Goal: Information Seeking & Learning: Learn about a topic

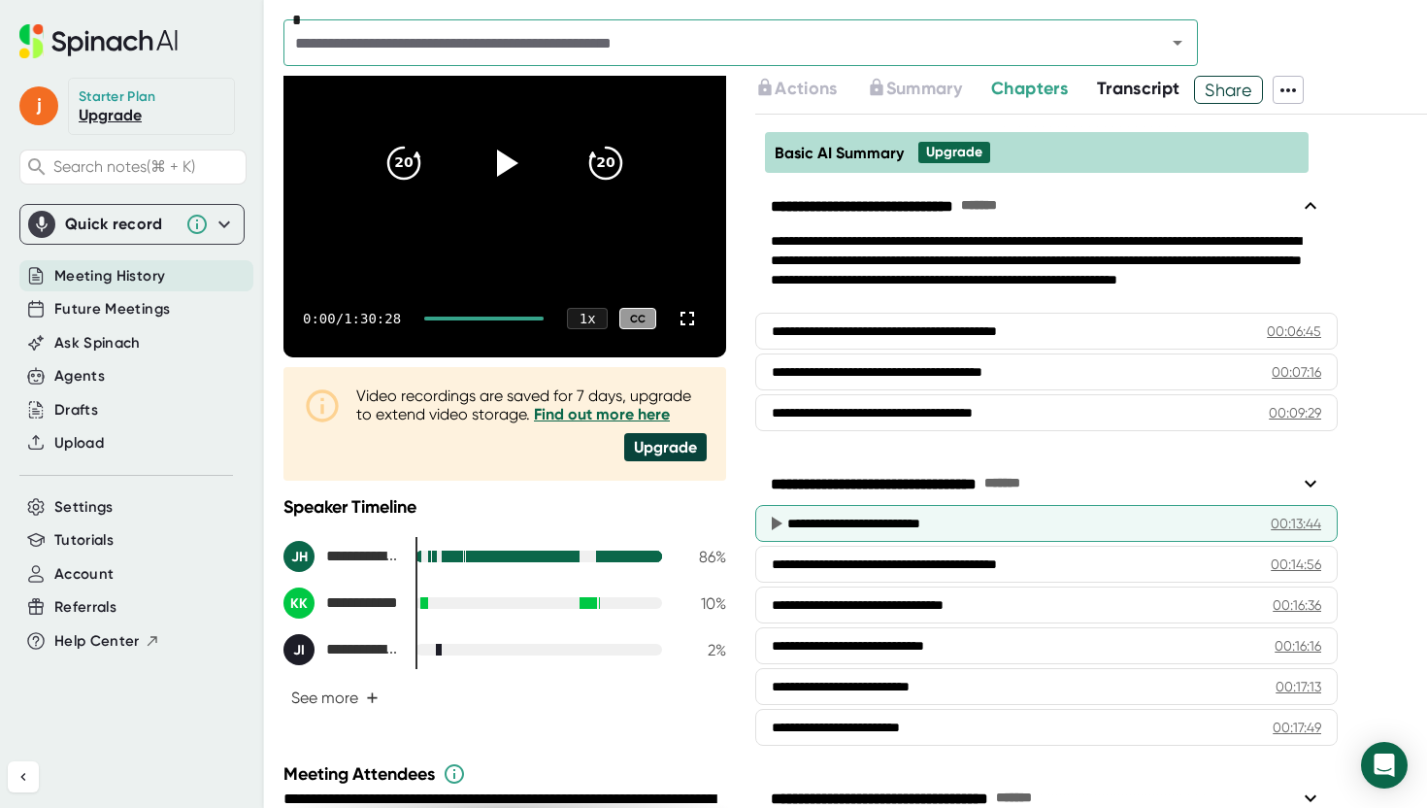
scroll to position [218, 0]
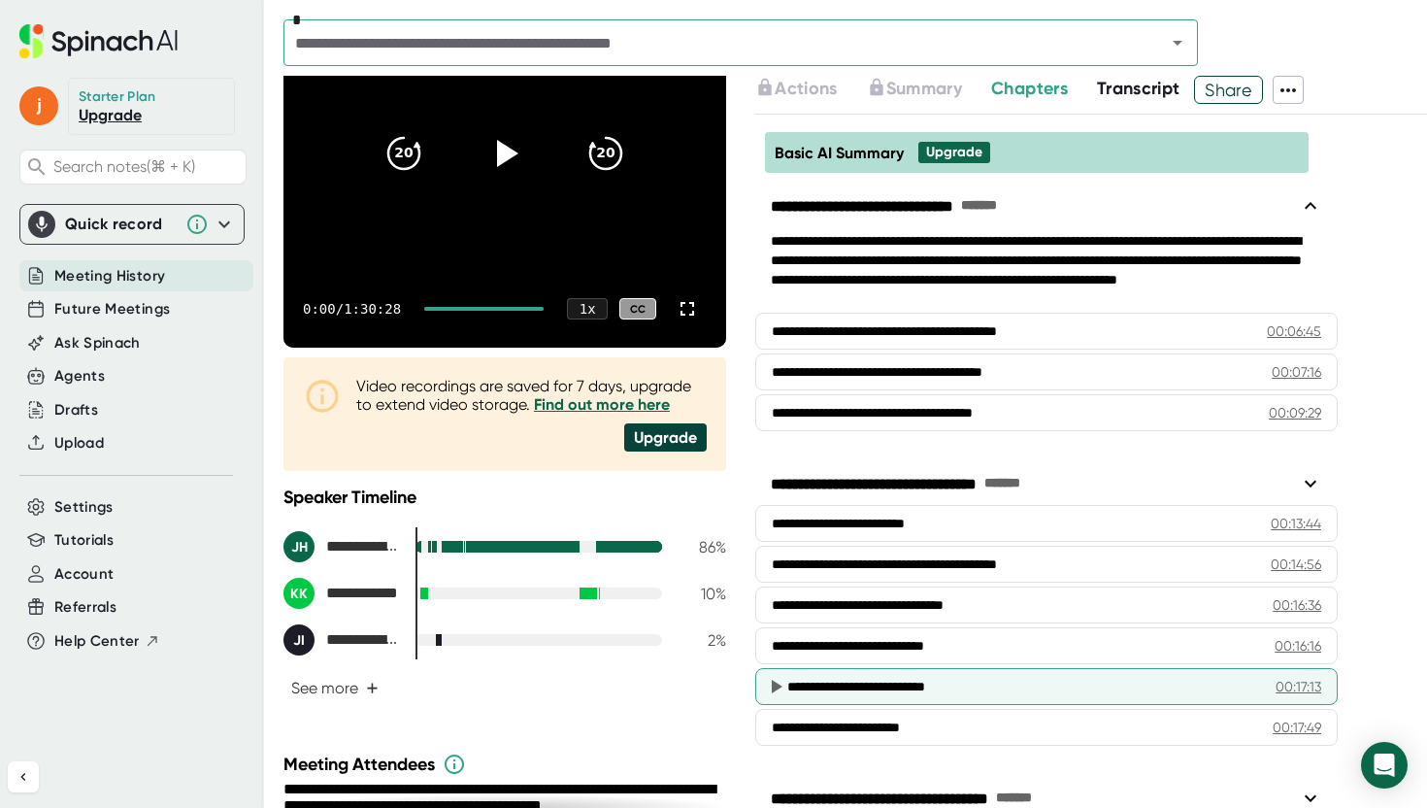
click at [779, 687] on icon at bounding box center [777, 687] width 11 height 14
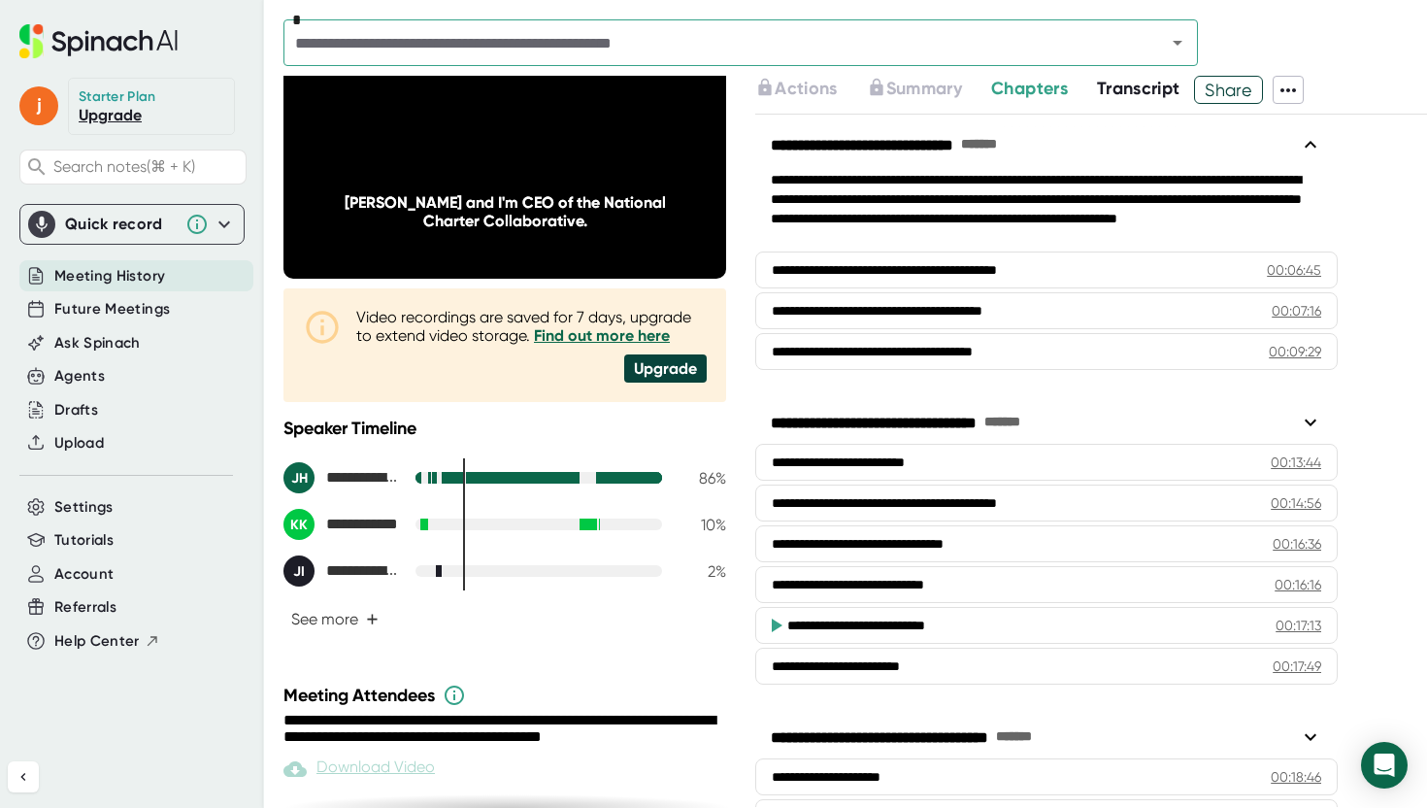
scroll to position [291, 0]
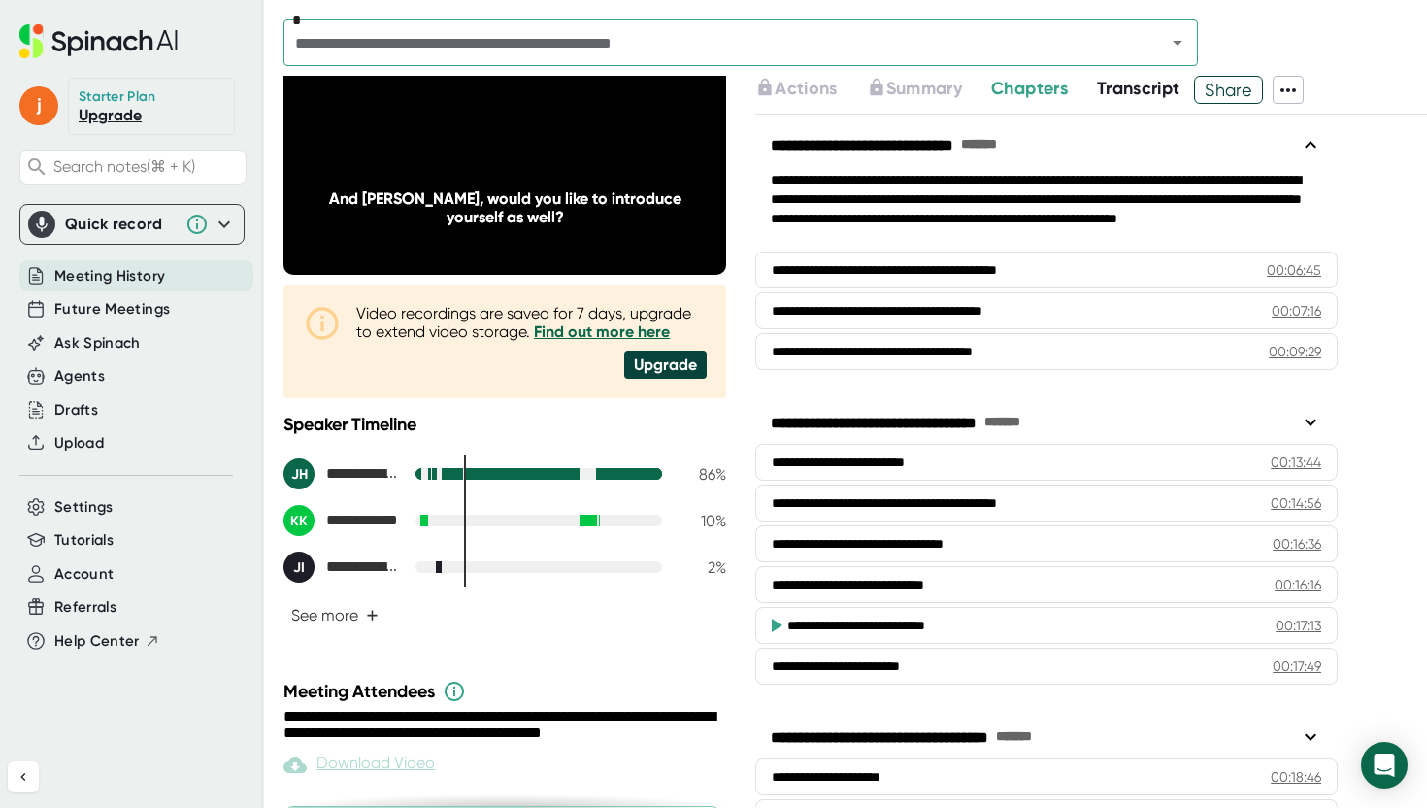
click at [780, 621] on icon at bounding box center [775, 625] width 23 height 23
